Goal: Task Accomplishment & Management: Use online tool/utility

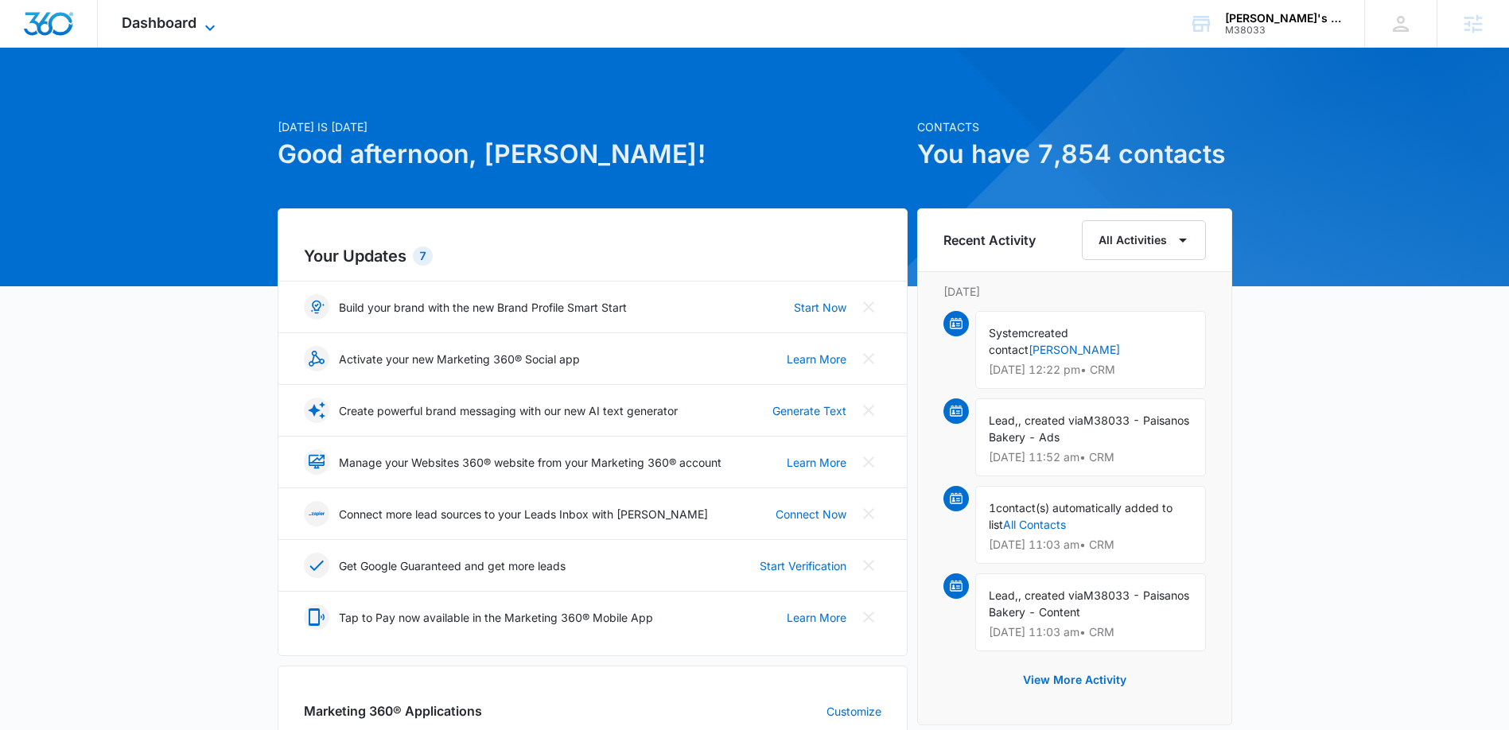
click at [210, 25] on icon at bounding box center [210, 28] width 10 height 6
click at [210, 25] on icon at bounding box center [209, 27] width 19 height 19
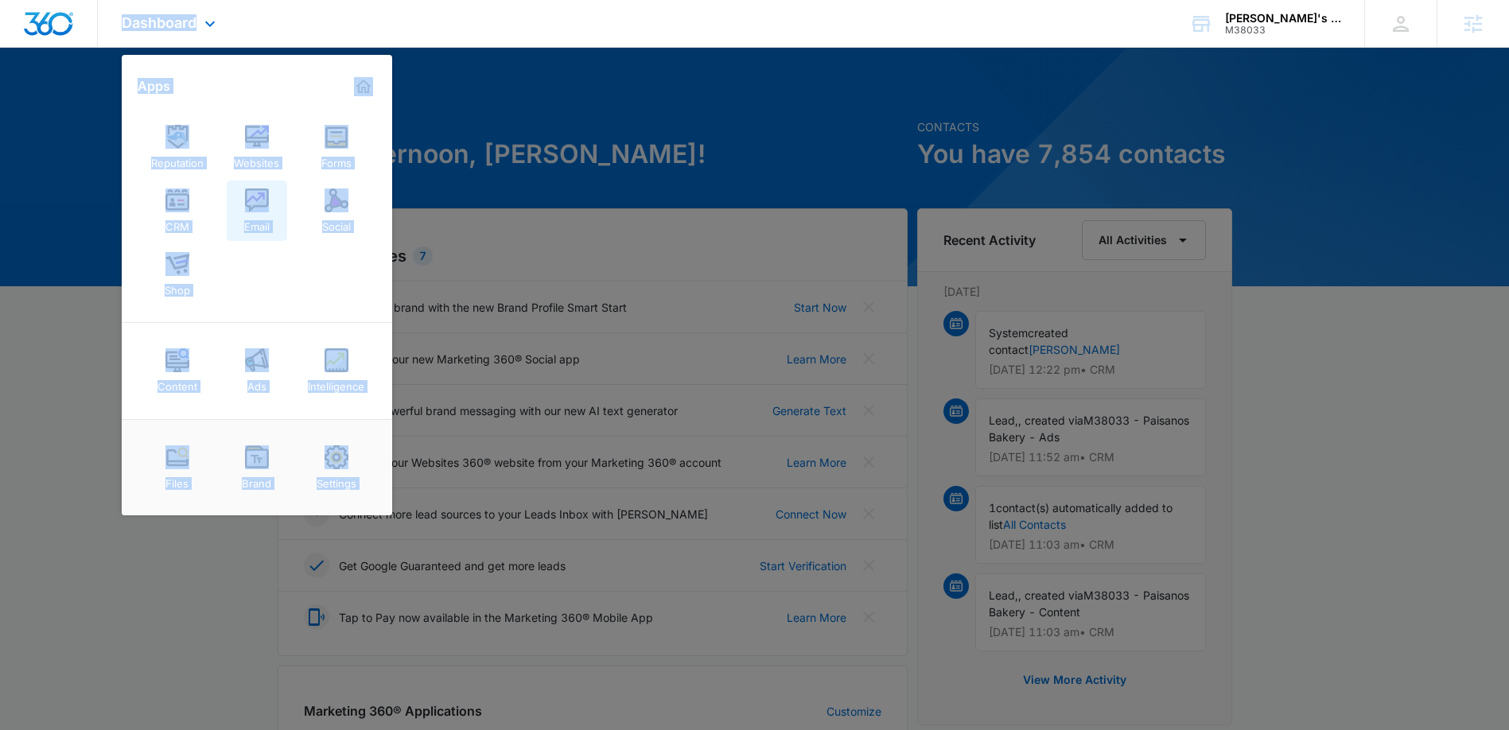
click at [275, 238] on link "Email" at bounding box center [257, 211] width 60 height 60
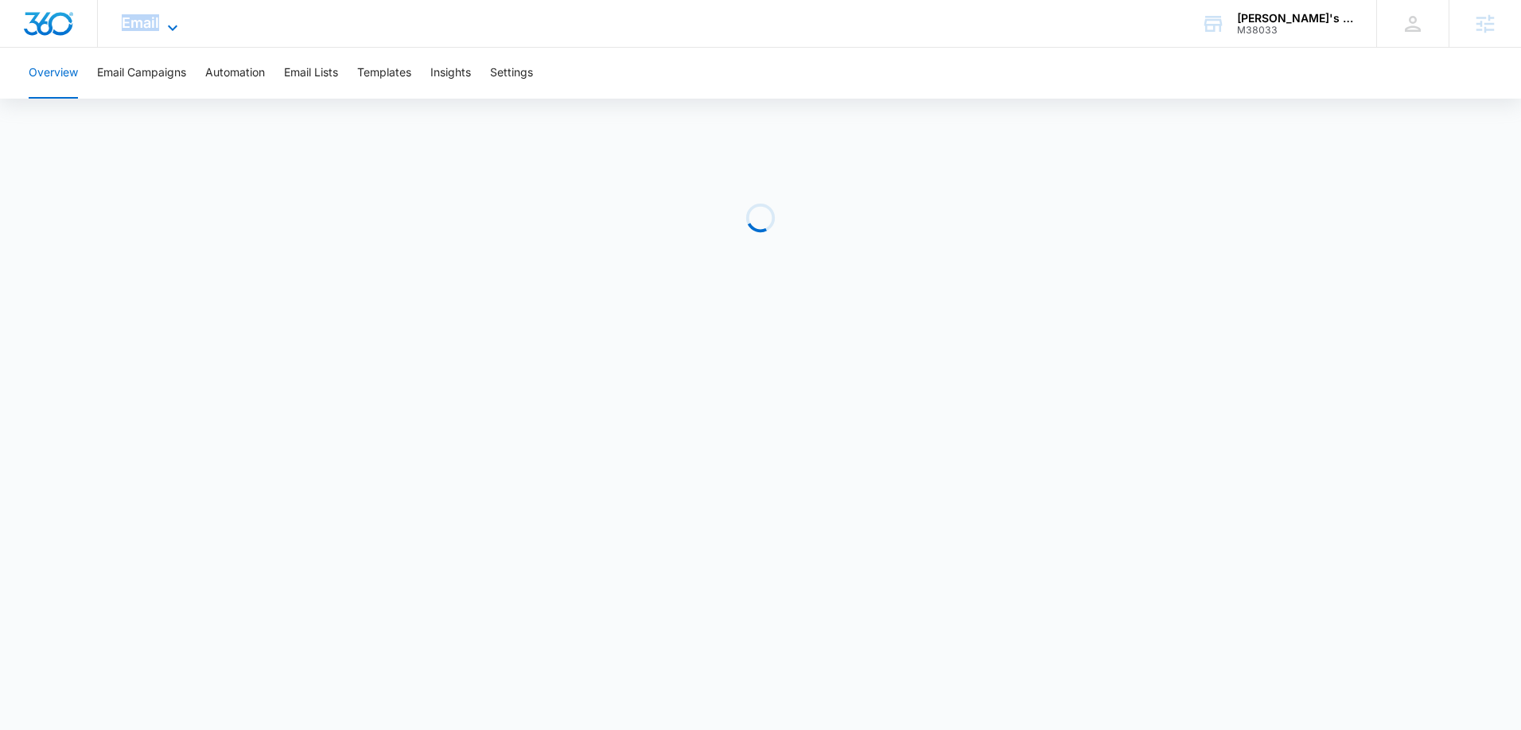
click at [166, 20] on icon at bounding box center [172, 27] width 19 height 19
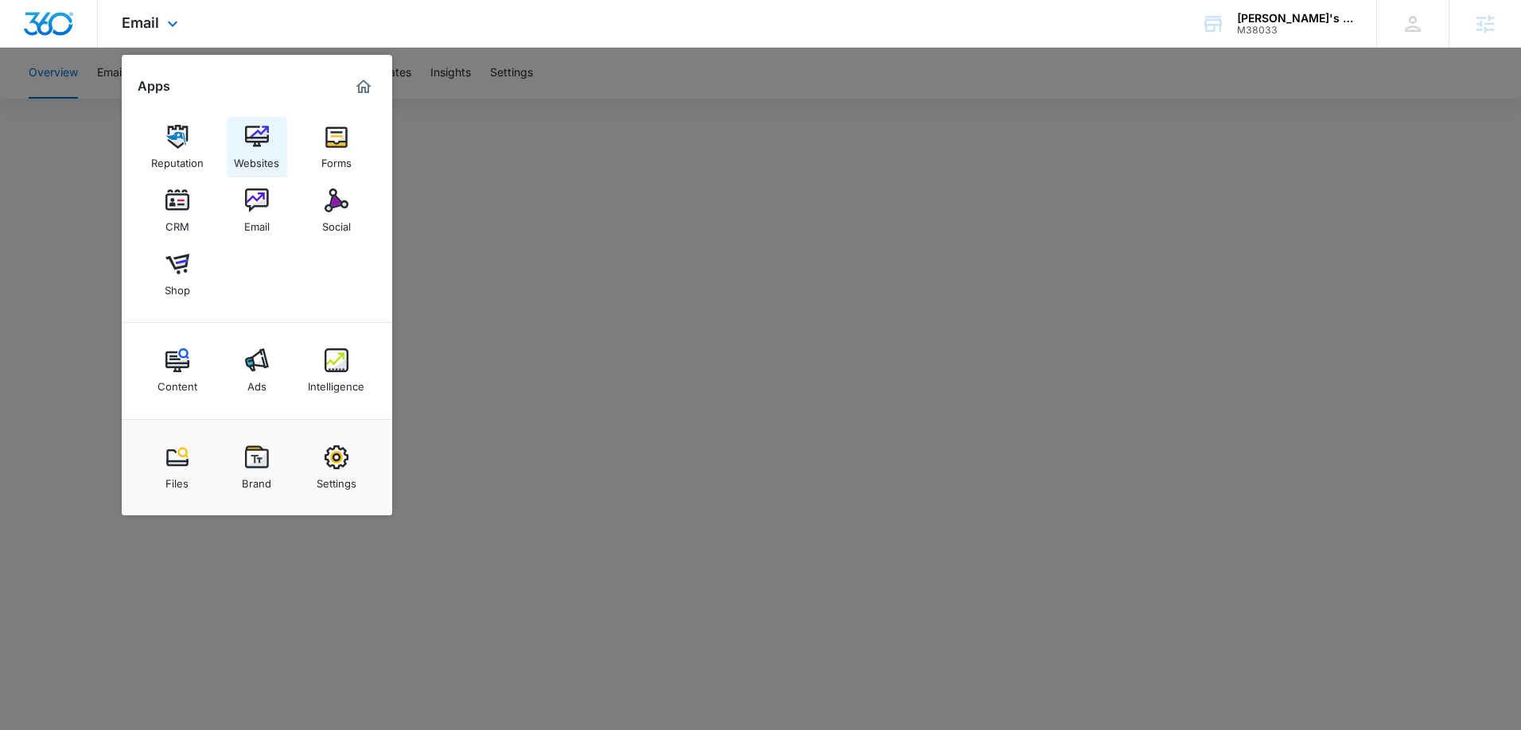
click at [246, 126] on img at bounding box center [257, 137] width 24 height 24
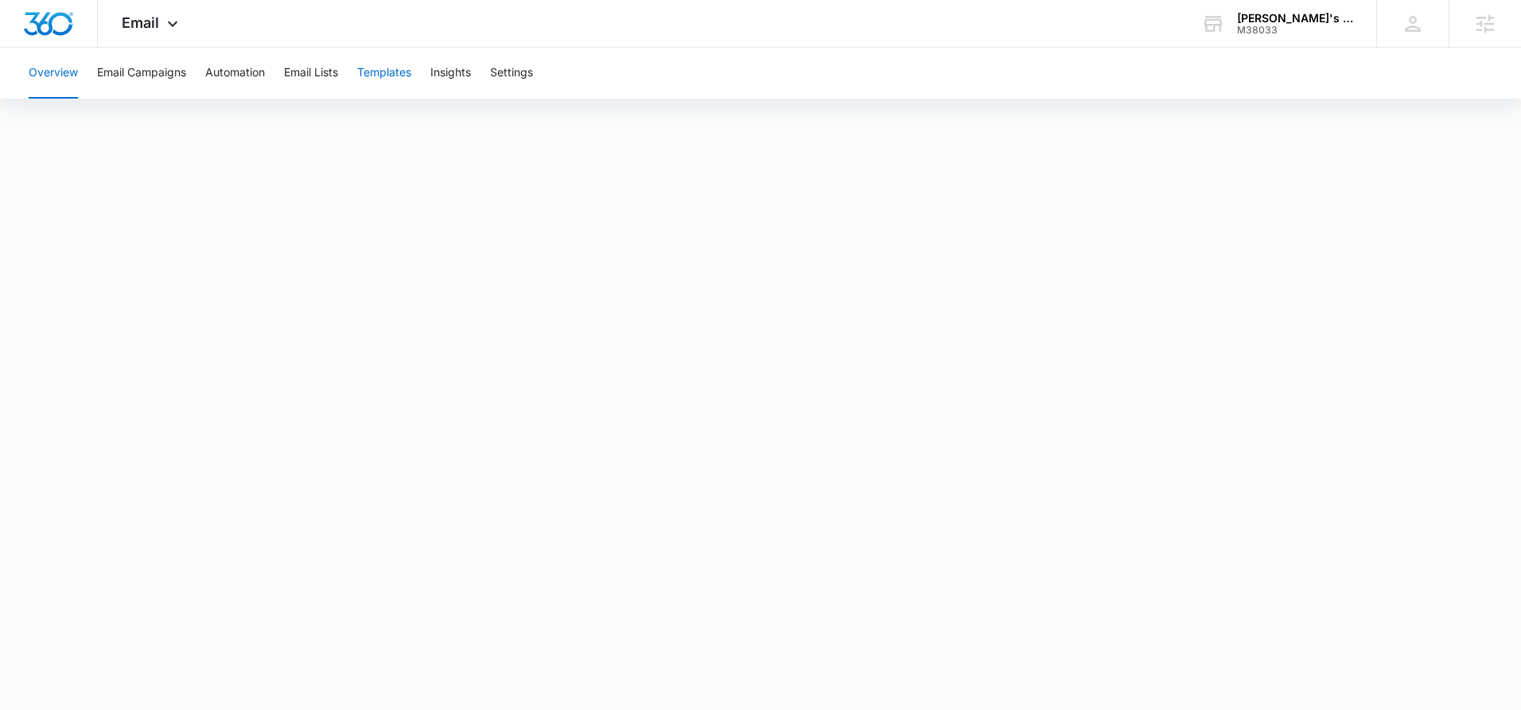
click at [380, 77] on button "Templates" at bounding box center [384, 73] width 54 height 51
click at [169, 20] on icon at bounding box center [172, 27] width 19 height 19
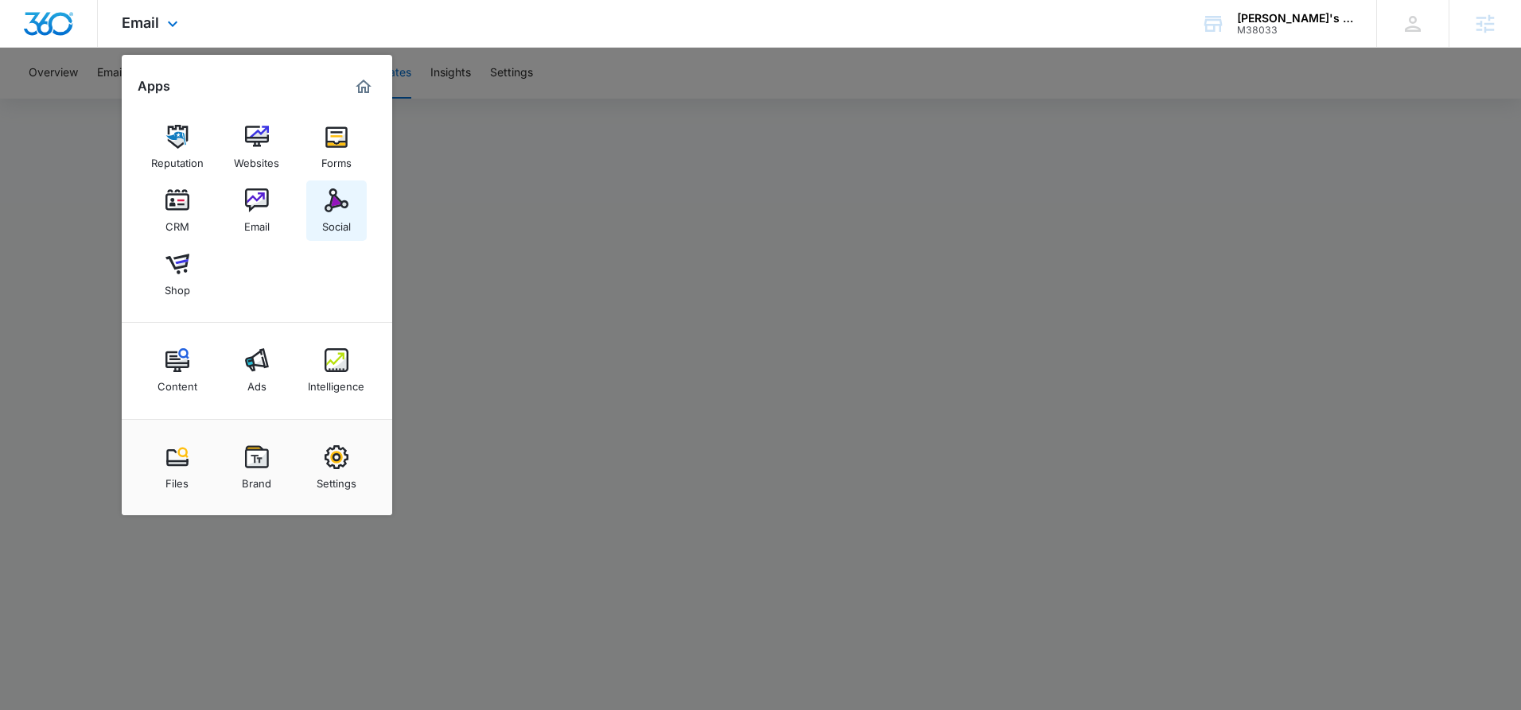
click at [344, 205] on img at bounding box center [337, 201] width 24 height 24
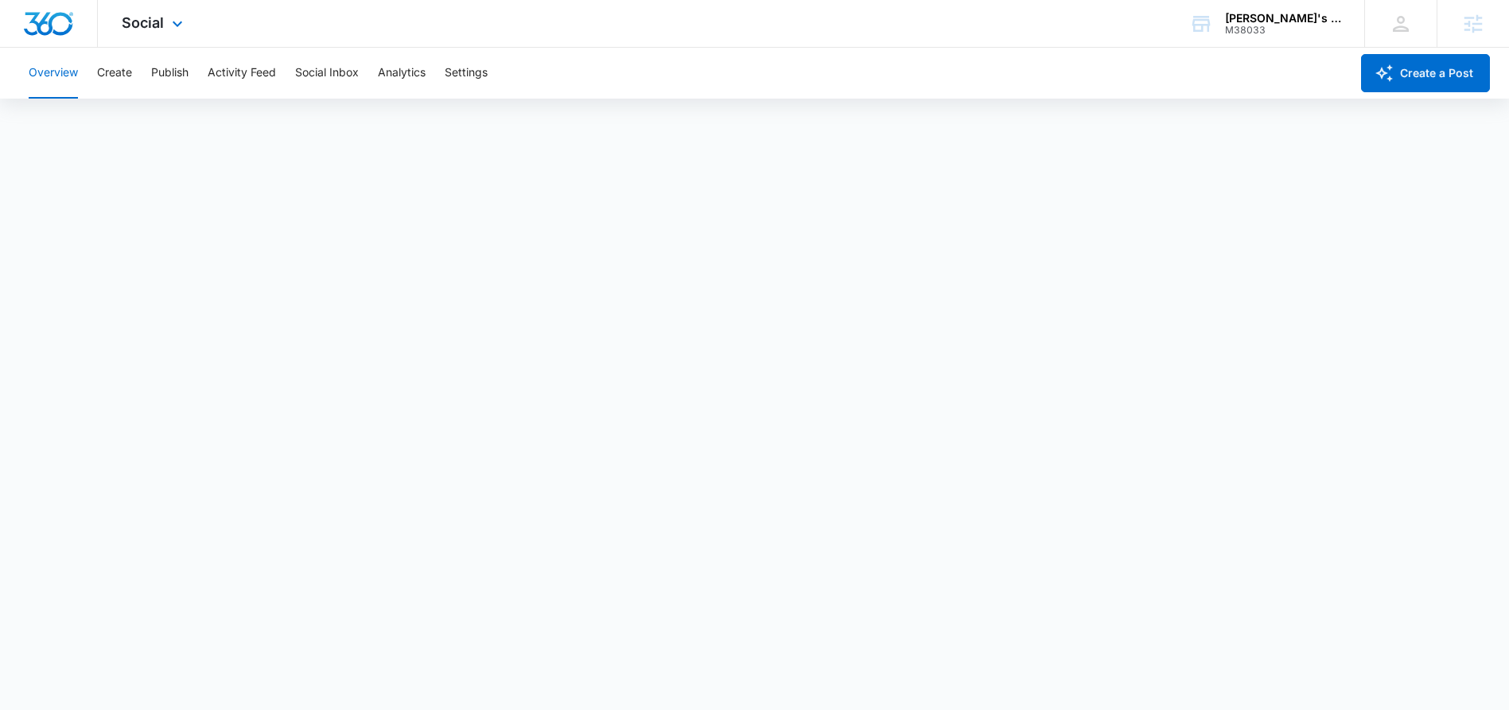
scroll to position [4, 0]
